Goal: Transaction & Acquisition: Purchase product/service

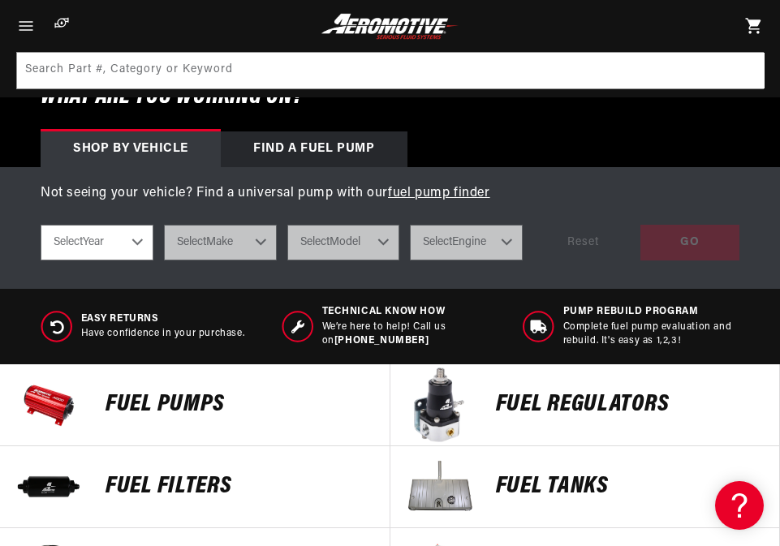
scroll to position [406, 0]
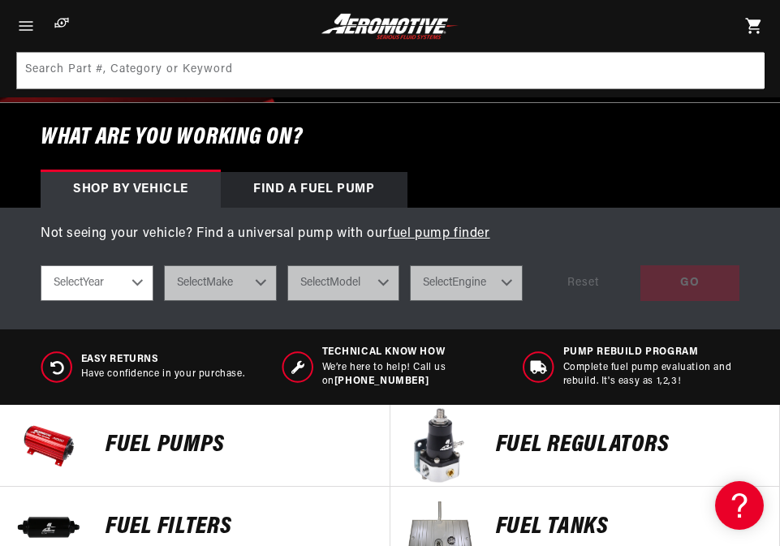
click at [95, 282] on select "Select Year 2023 2022 2021 2020 2019 2018 2017 2016 2015 2014 2013 2012 2011 20…" at bounding box center [97, 283] width 113 height 36
click at [134, 282] on select "Select Year 2023 2022 2021 2020 2019 2018 2017 2016 2015 2014 2013 2012 2011 20…" at bounding box center [97, 283] width 113 height 36
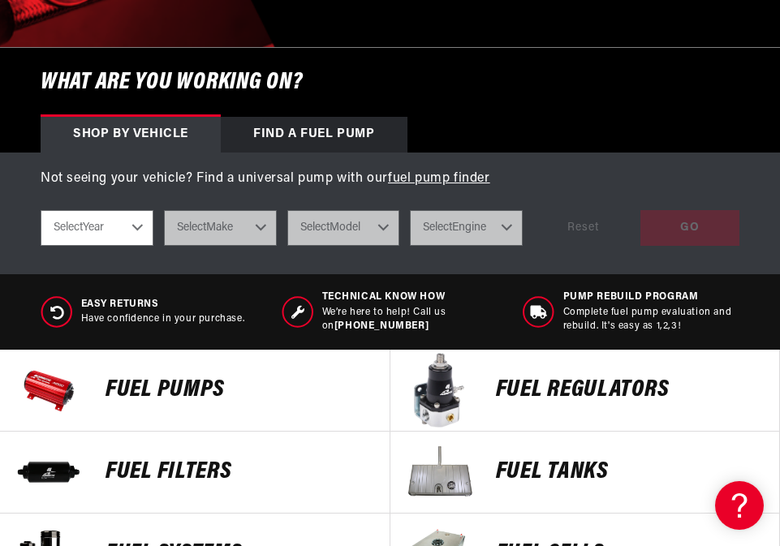
scroll to position [487, 0]
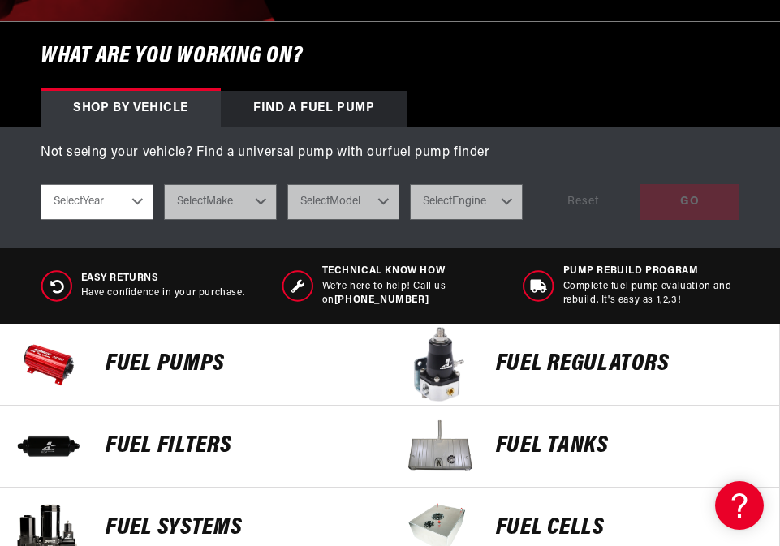
click at [454, 440] on img at bounding box center [439, 446] width 81 height 81
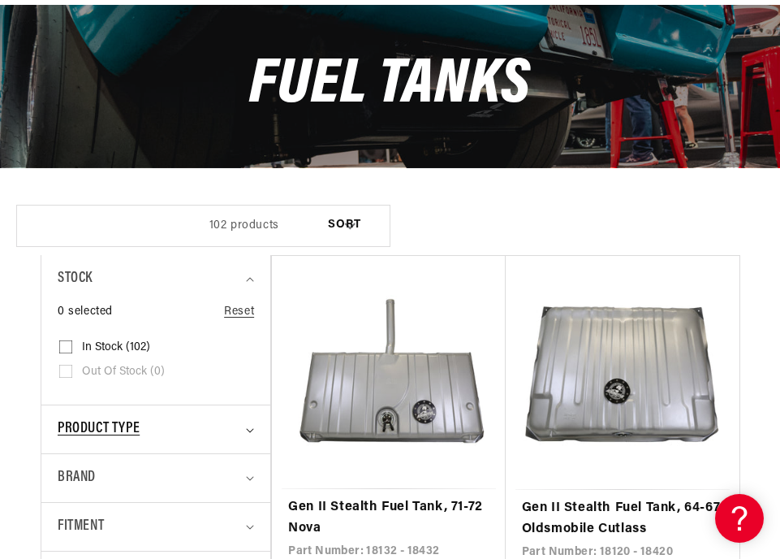
scroll to position [325, 0]
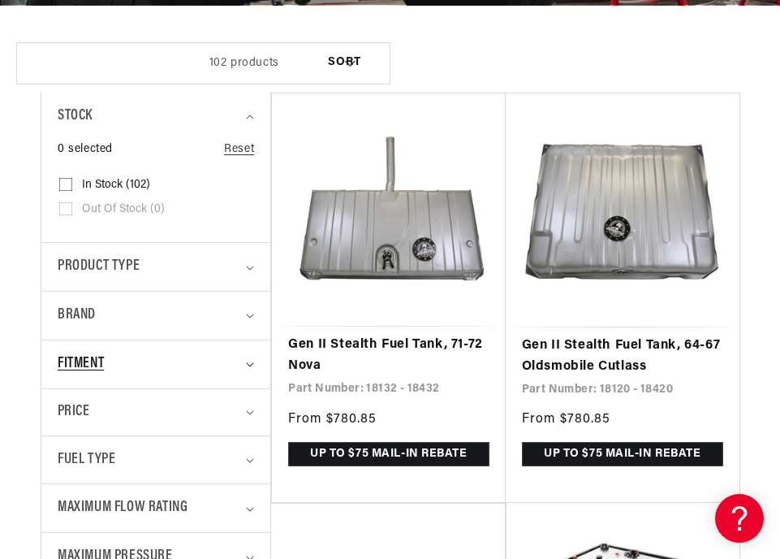
click at [76, 360] on span "Fitment" at bounding box center [81, 364] width 46 height 24
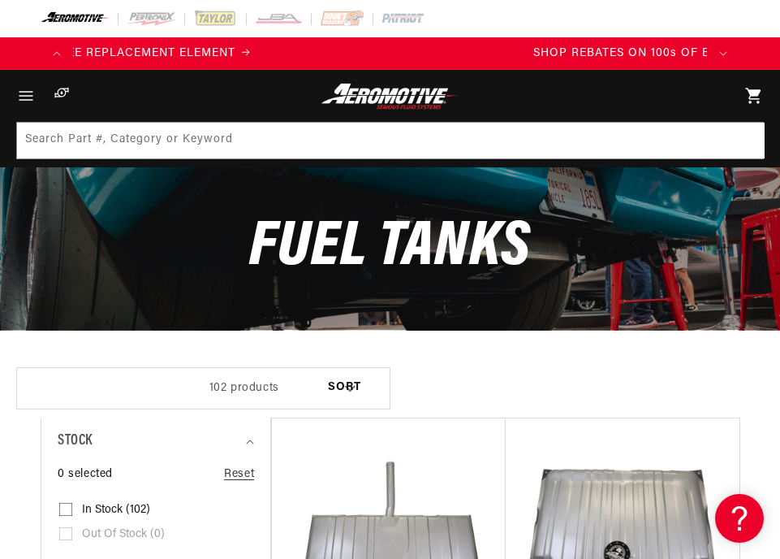
scroll to position [0, 1268]
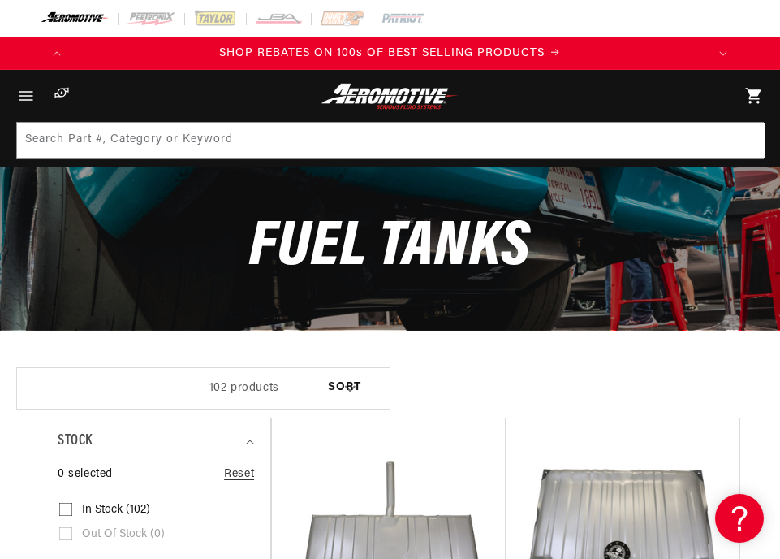
click at [346, 383] on select "Sort By Relevance Sort By Price, Low to High Sort By Price, High to Low" at bounding box center [344, 388] width 88 height 38
click at [388, 97] on img at bounding box center [390, 96] width 144 height 27
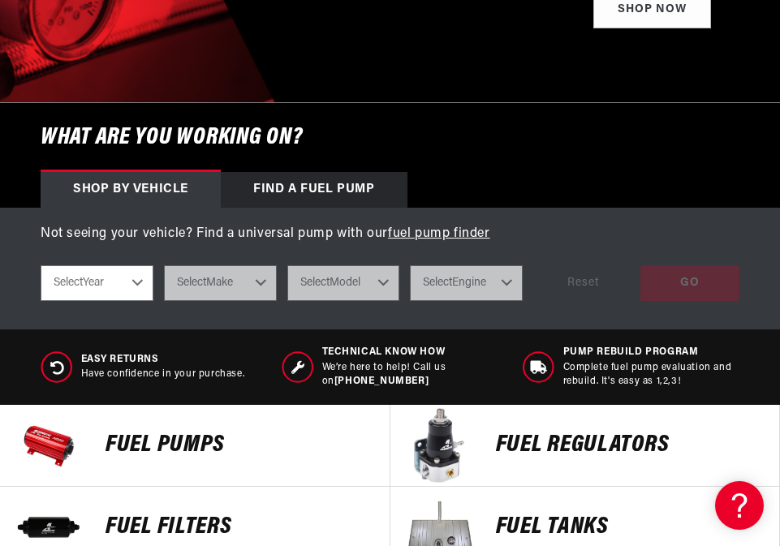
click at [145, 274] on select "Select Year 2023 2022 2021 2020 2019 2018 2017 2016 2015 2014 2013 2012 2011 20…" at bounding box center [97, 283] width 113 height 36
click at [137, 282] on select "Select Year 2023 2022 2021 2020 2019 2018 2017 2016 2015 2014 2013 2012 2011 20…" at bounding box center [97, 283] width 113 height 36
select select "1999"
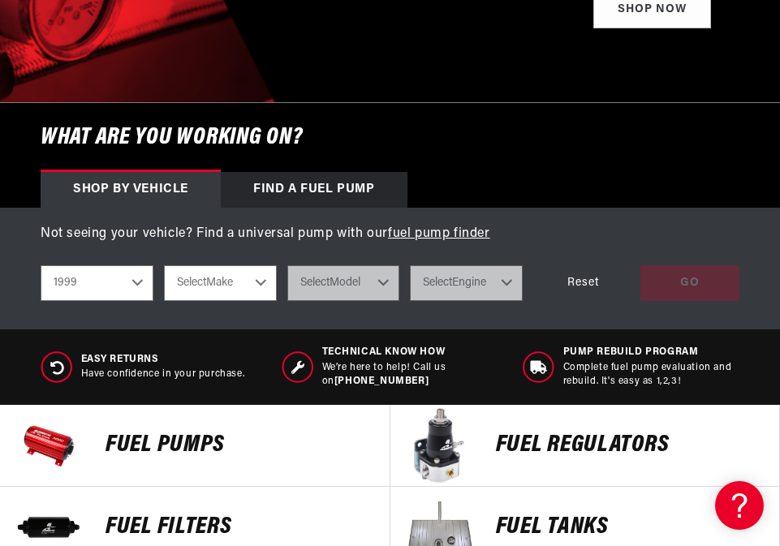
scroll to position [0, 1268]
click at [137, 282] on select "2023 2022 2021 2020 2019 2018 2017 2016 2015 2014 2013 2012 2011 2010 2009 2008…" at bounding box center [97, 283] width 113 height 36
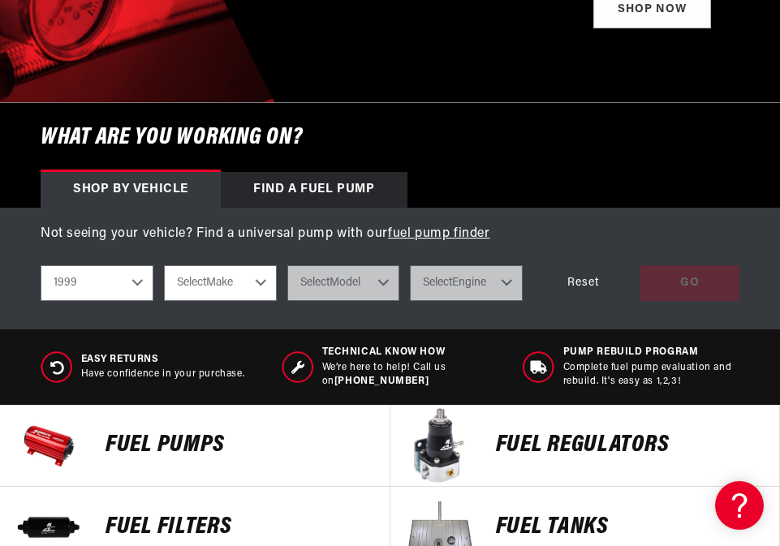
click at [137, 282] on select "2023 2022 2021 2020 2019 2018 2017 2016 2015 2014 2013 2012 2011 2010 2009 2008…" at bounding box center [97, 283] width 113 height 36
click at [575, 281] on div "Reset" at bounding box center [582, 283] width 99 height 37
click at [575, 281] on div "GO Reset" at bounding box center [636, 283] width 206 height 37
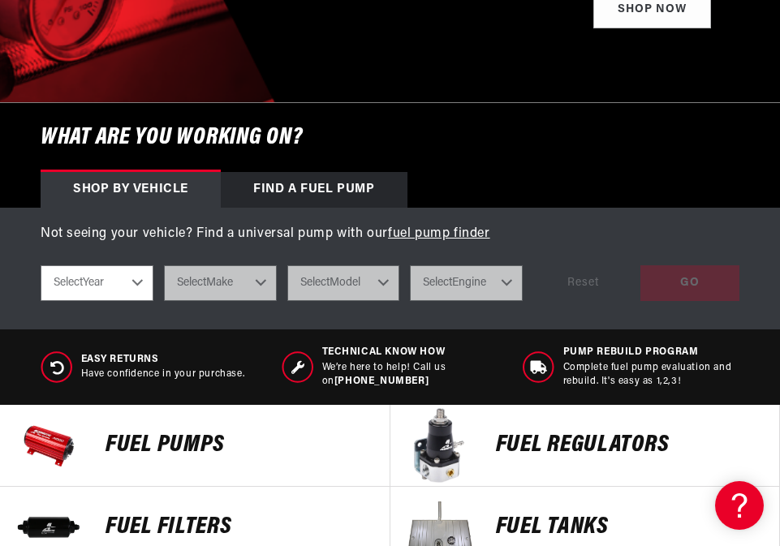
click at [136, 281] on select "Select Year 2023 2022 2021 2020 2019 2018 2017 2016 2015 2014 2013 2012 2011 20…" at bounding box center [97, 283] width 113 height 36
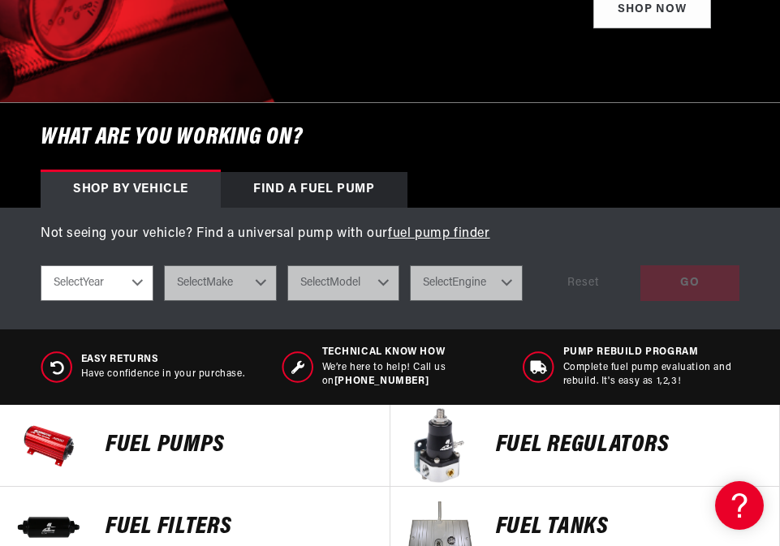
click at [113, 284] on select "Select Year 2023 2022 2021 2020 2019 2018 2017 2016 2015 2014 2013 2012 2011 20…" at bounding box center [97, 283] width 113 height 36
select select "1971"
click at [41, 265] on select "Select Year 2023 2022 2021 2020 2019 2018 2017 2016 2015 2014 2013 2012 2011 20…" at bounding box center [97, 283] width 113 height 36
select select "1971"
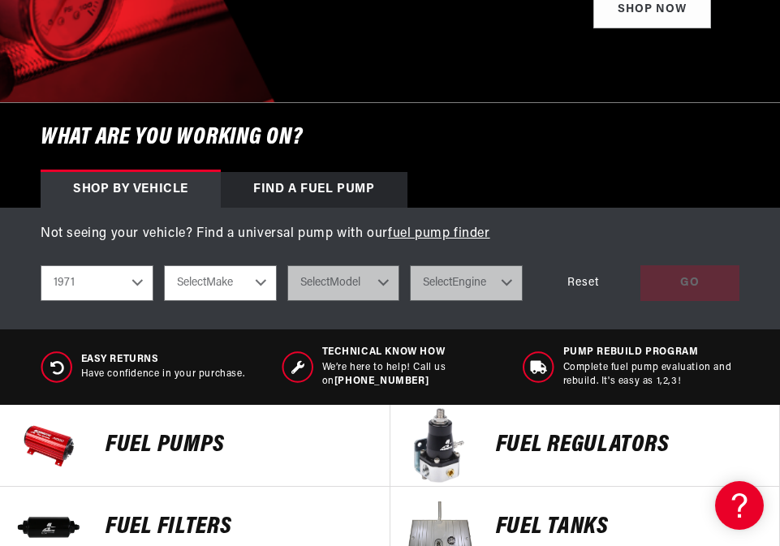
click at [237, 295] on select "Select Make Buick Chevrolet Dodge Ford GMC Oldsmobile Plymouth Pontiac" at bounding box center [220, 283] width 113 height 36
select select "Chevrolet"
click at [164, 265] on select "Select Make Buick Chevrolet Dodge Ford GMC Oldsmobile Plymouth Pontiac" at bounding box center [220, 283] width 113 height 36
select select "Chevrolet"
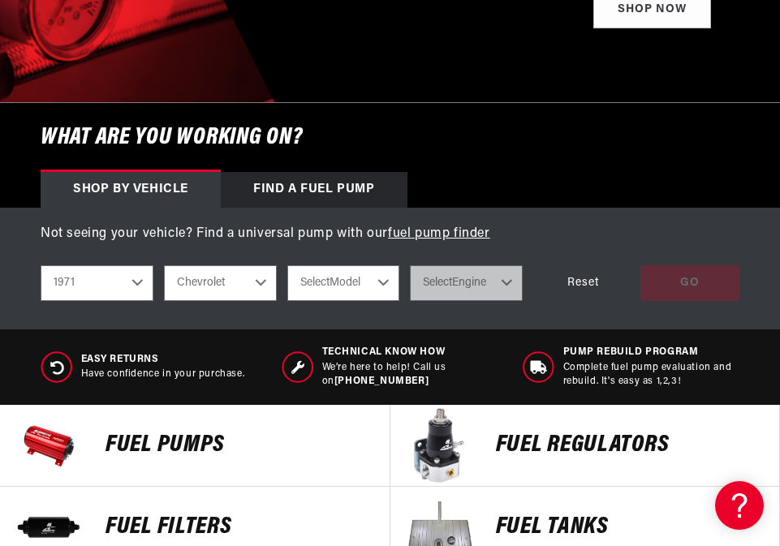
click at [356, 276] on select "Select Model C10 Pickup C20 Pickup Camaro Chevelle Corvette K10 Pickup K20 Pick…" at bounding box center [343, 283] width 113 height 36
select select "Chevelle"
click at [287, 265] on select "Select Model C10 Pickup C20 Pickup Camaro Chevelle Corvette K10 Pickup K20 Pick…" at bounding box center [343, 283] width 113 height 36
select select "Chevelle"
click at [475, 278] on select "Select Engine 4.1L 5.0L 5.7L 6.6L 7.4L" at bounding box center [466, 283] width 113 height 36
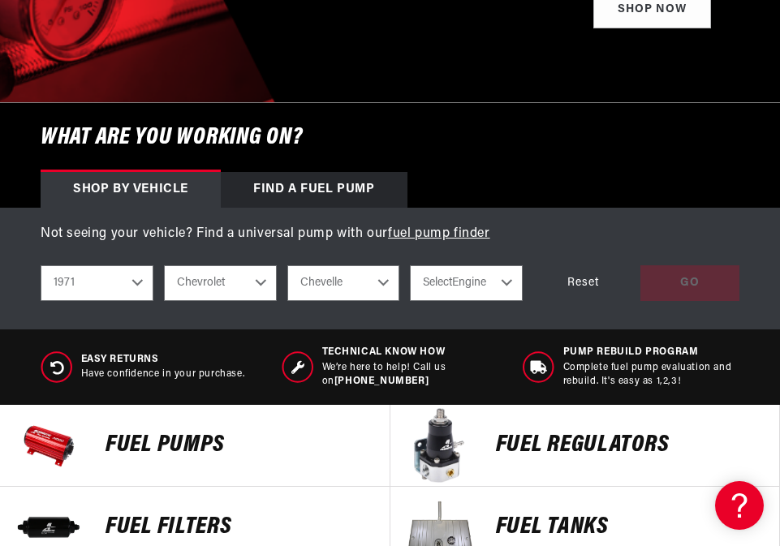
scroll to position [0, 0]
select select "7.4L"
click at [410, 265] on select "Select Engine 4.1L 5.0L 5.7L 6.6L 7.4L" at bounding box center [466, 283] width 113 height 36
select select "7.4L"
click at [688, 272] on div "GO" at bounding box center [690, 283] width 99 height 37
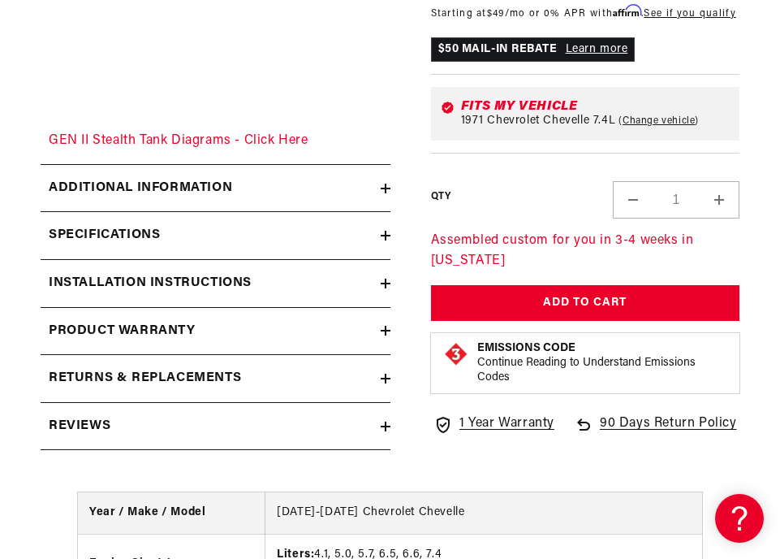
scroll to position [2517, 0]
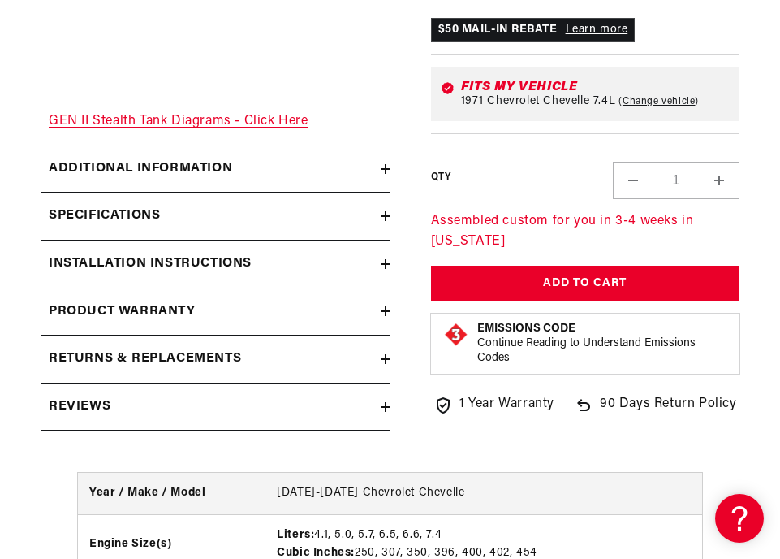
click at [261, 114] on link "GEN II Stealth Tank Diagrams - Click Here" at bounding box center [179, 120] width 260 height 13
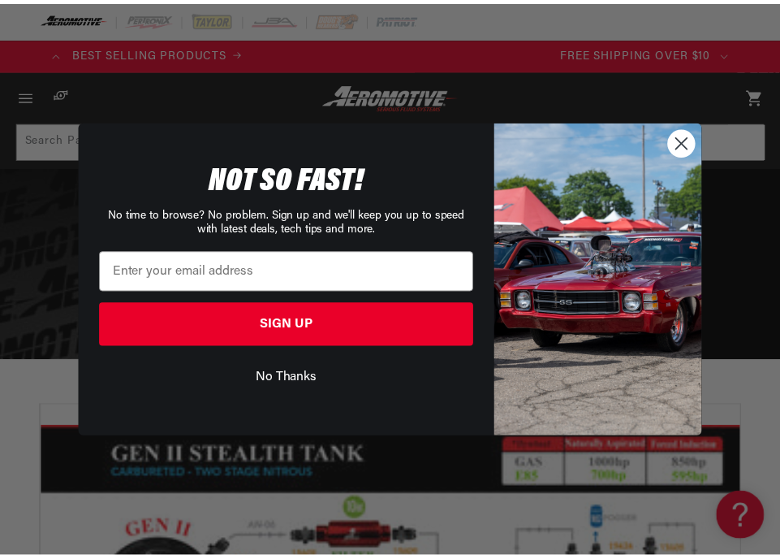
scroll to position [0, 1939]
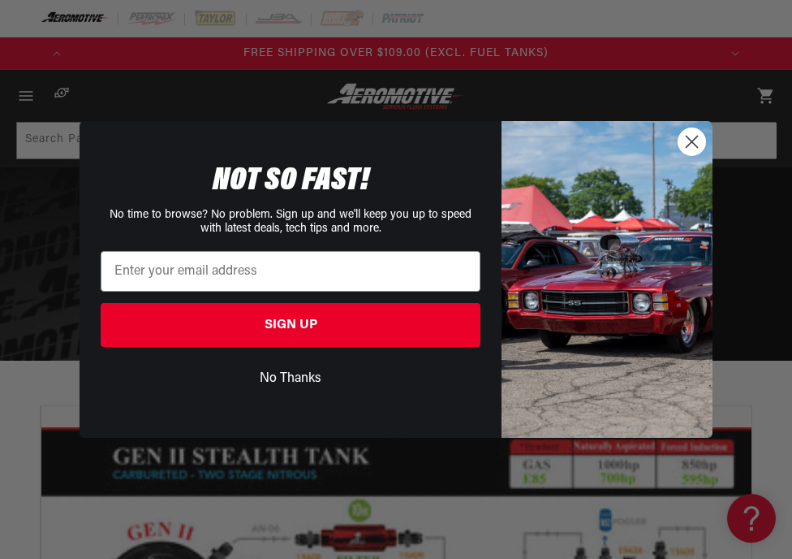
click at [307, 376] on button "No Thanks" at bounding box center [291, 378] width 380 height 31
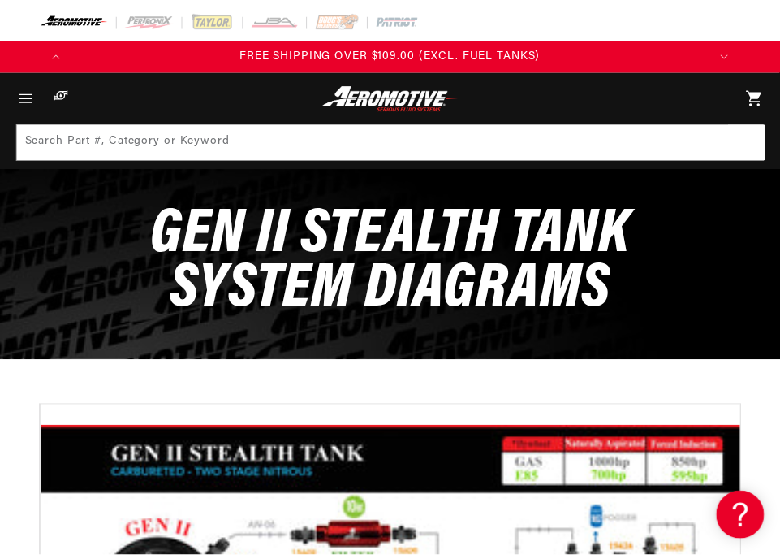
scroll to position [0, 1902]
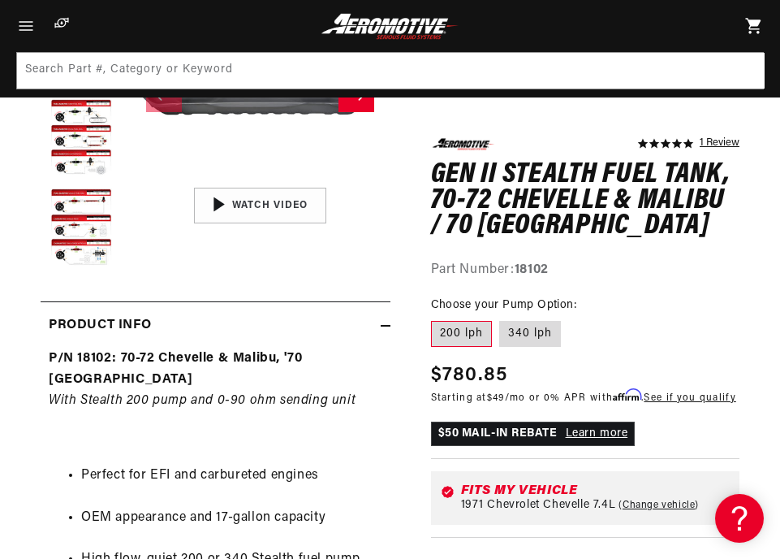
scroll to position [0, 634]
